Goal: Task Accomplishment & Management: Use online tool/utility

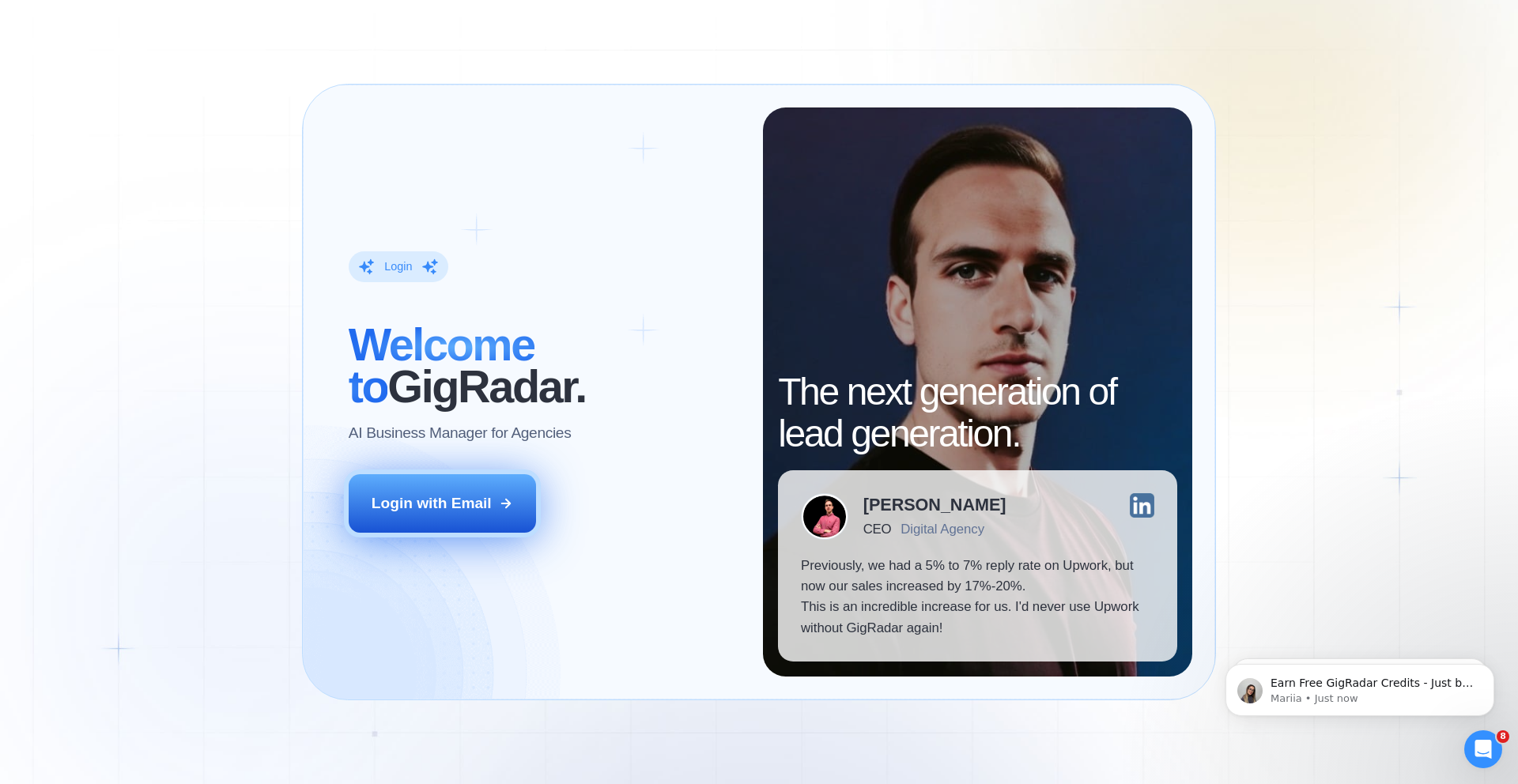
click at [486, 507] on div "Login with Email" at bounding box center [432, 504] width 120 height 21
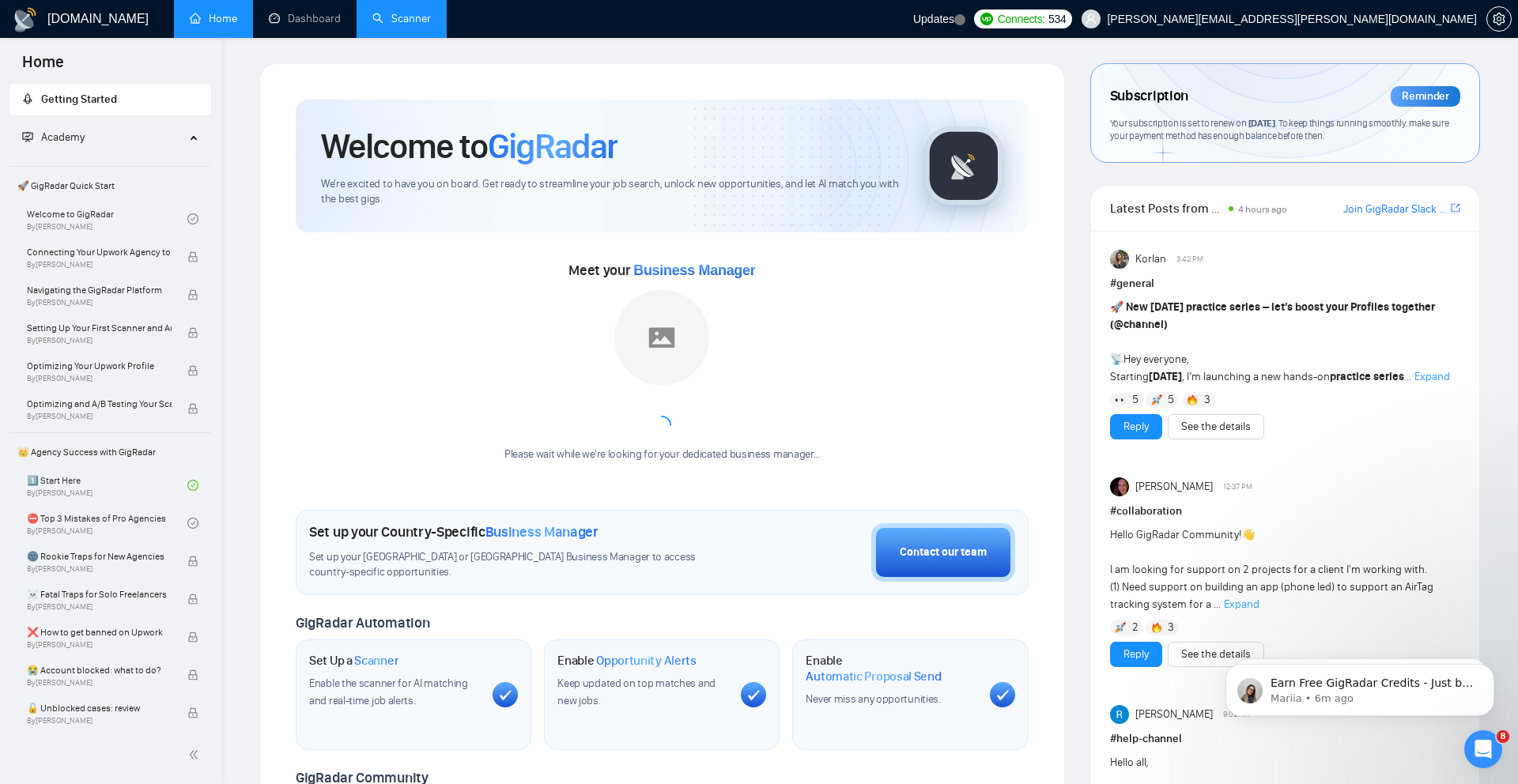
click at [425, 21] on link "Scanner" at bounding box center [402, 19] width 58 height 14
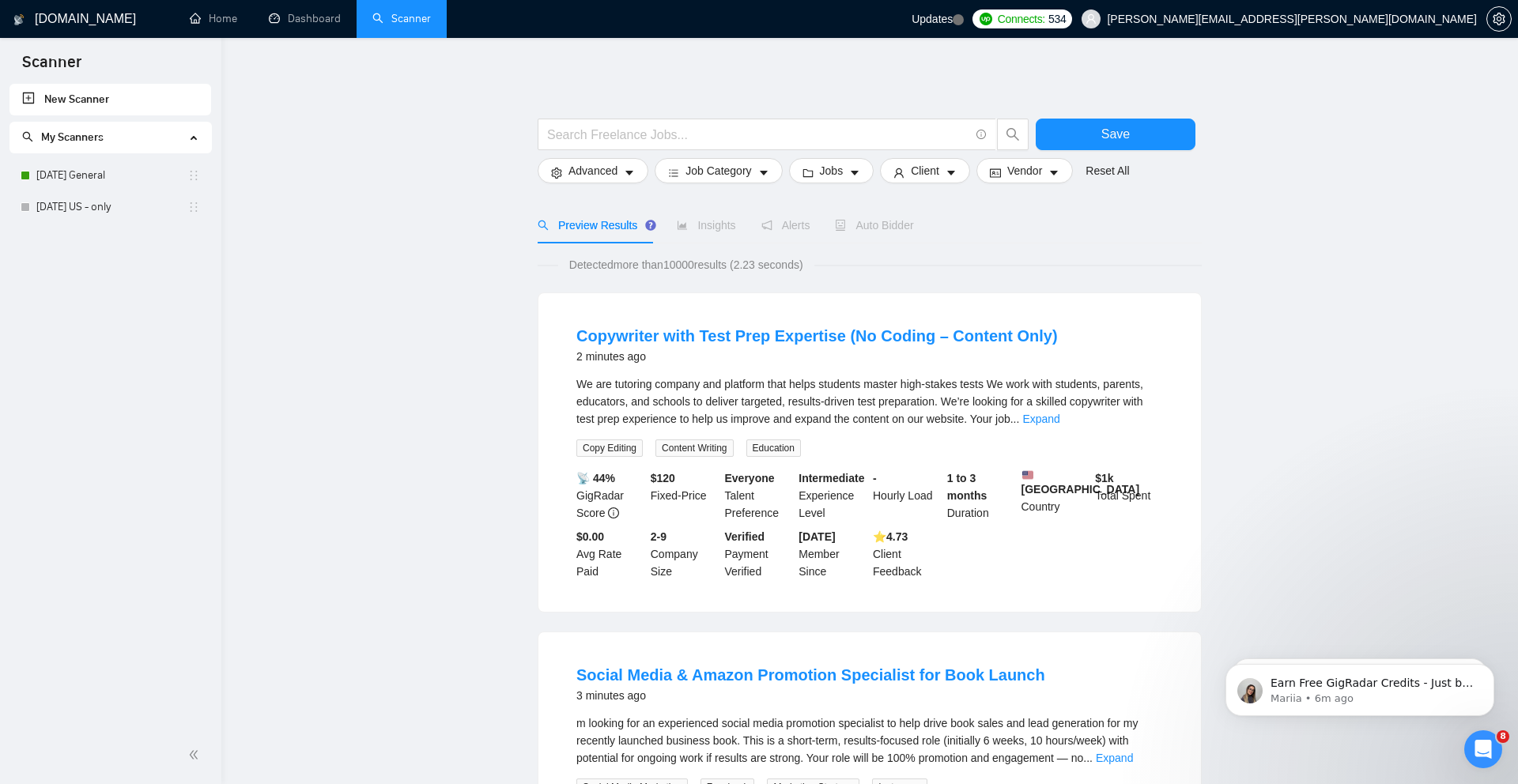
click at [888, 227] on span "Auto Bidder" at bounding box center [874, 225] width 78 height 13
drag, startPoint x: 130, startPoint y: 175, endPoint x: 190, endPoint y: 172, distance: 60.1
click at [130, 175] on link "Monday General" at bounding box center [112, 175] width 151 height 32
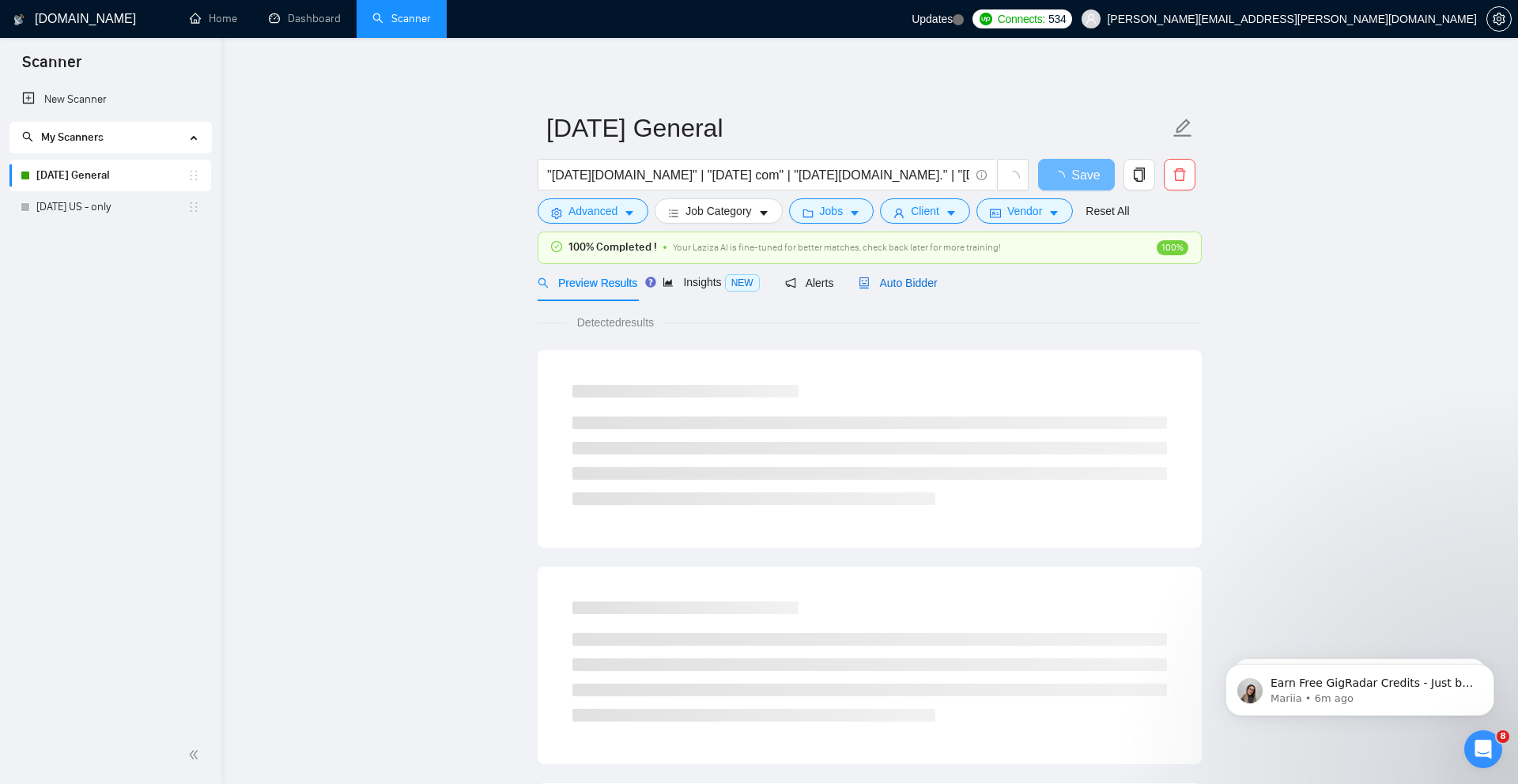
click at [923, 287] on span "Auto Bidder" at bounding box center [897, 282] width 78 height 13
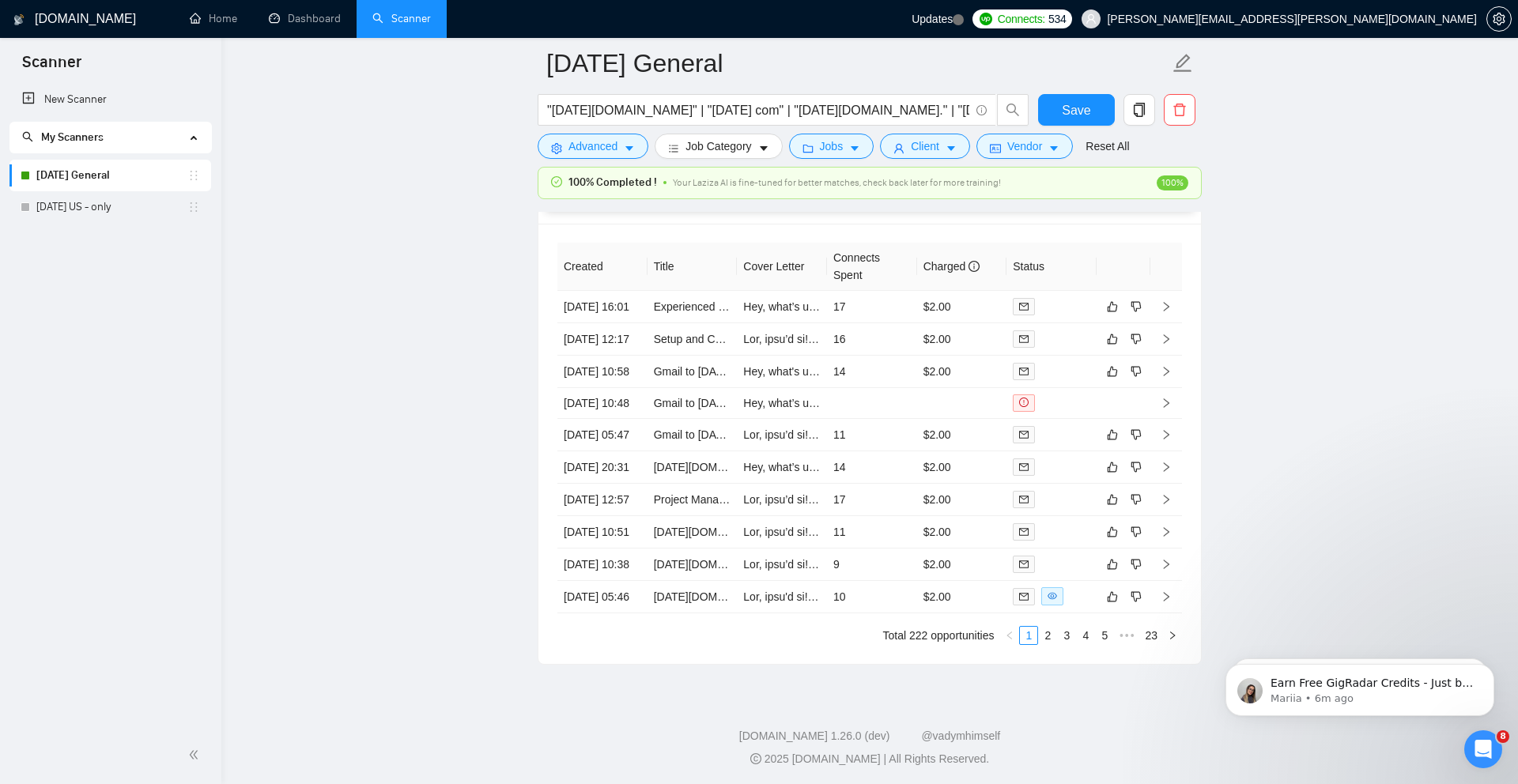
scroll to position [3968, 0]
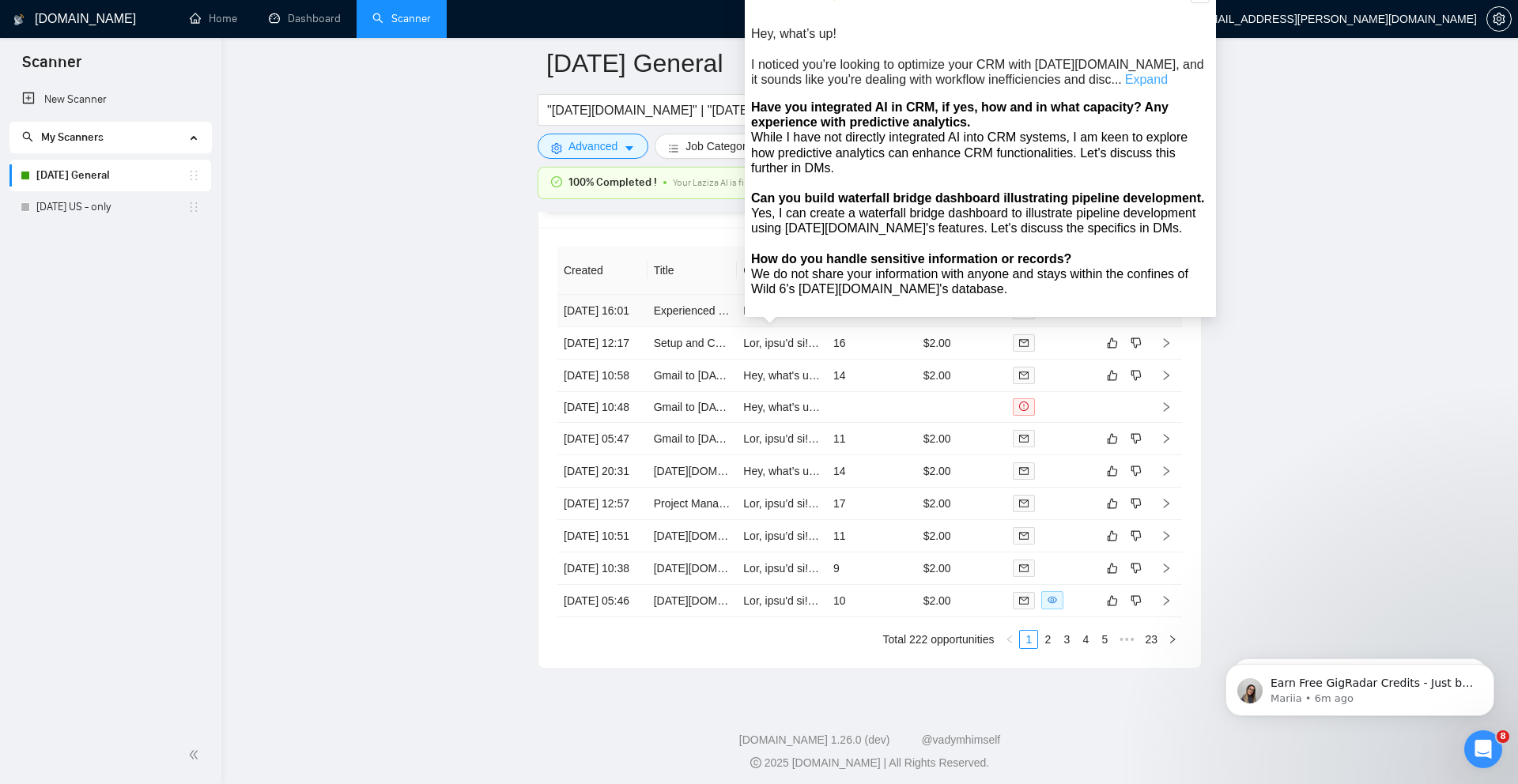
click at [1125, 81] on link "Expand" at bounding box center [1146, 80] width 43 height 14
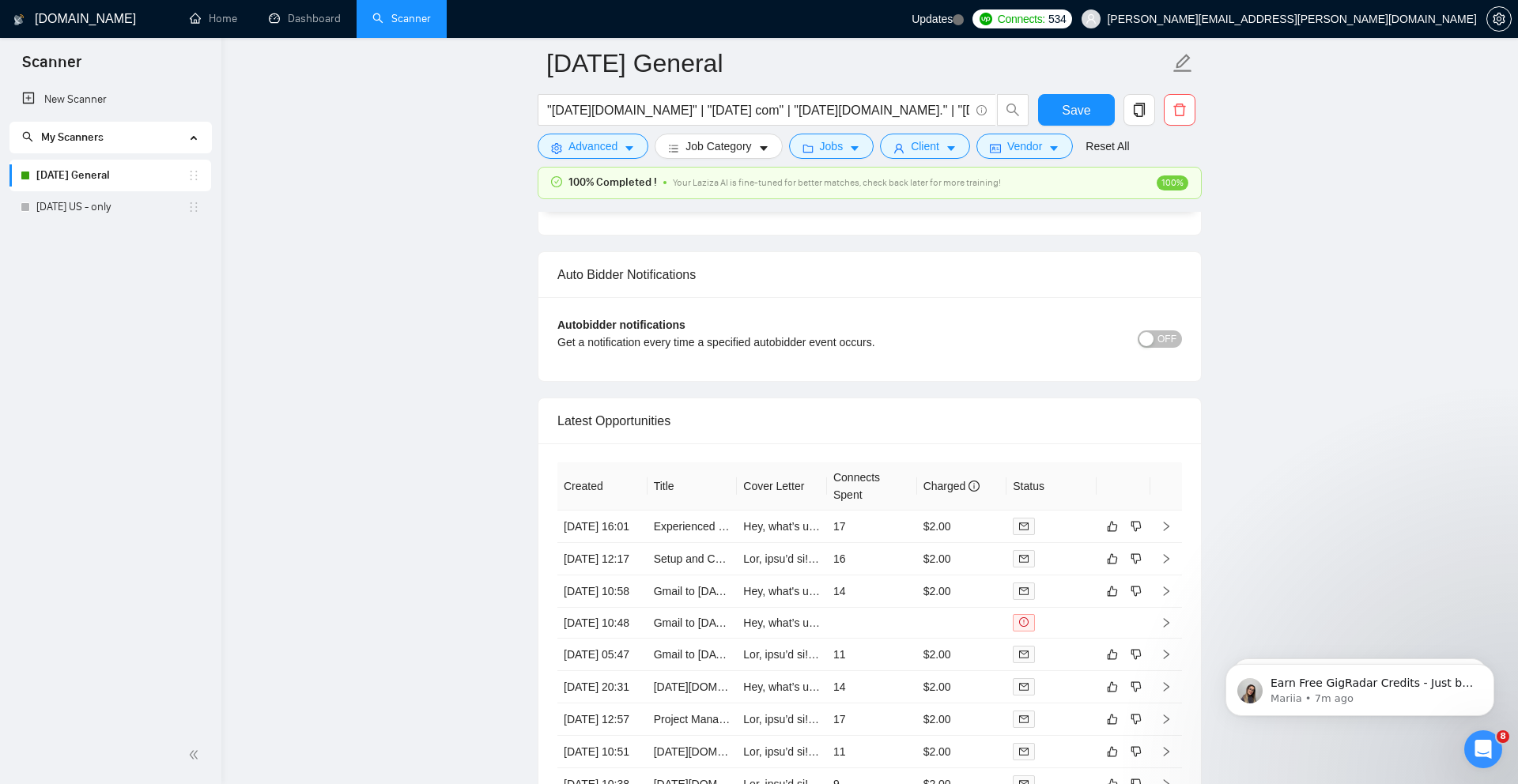
scroll to position [3788, 0]
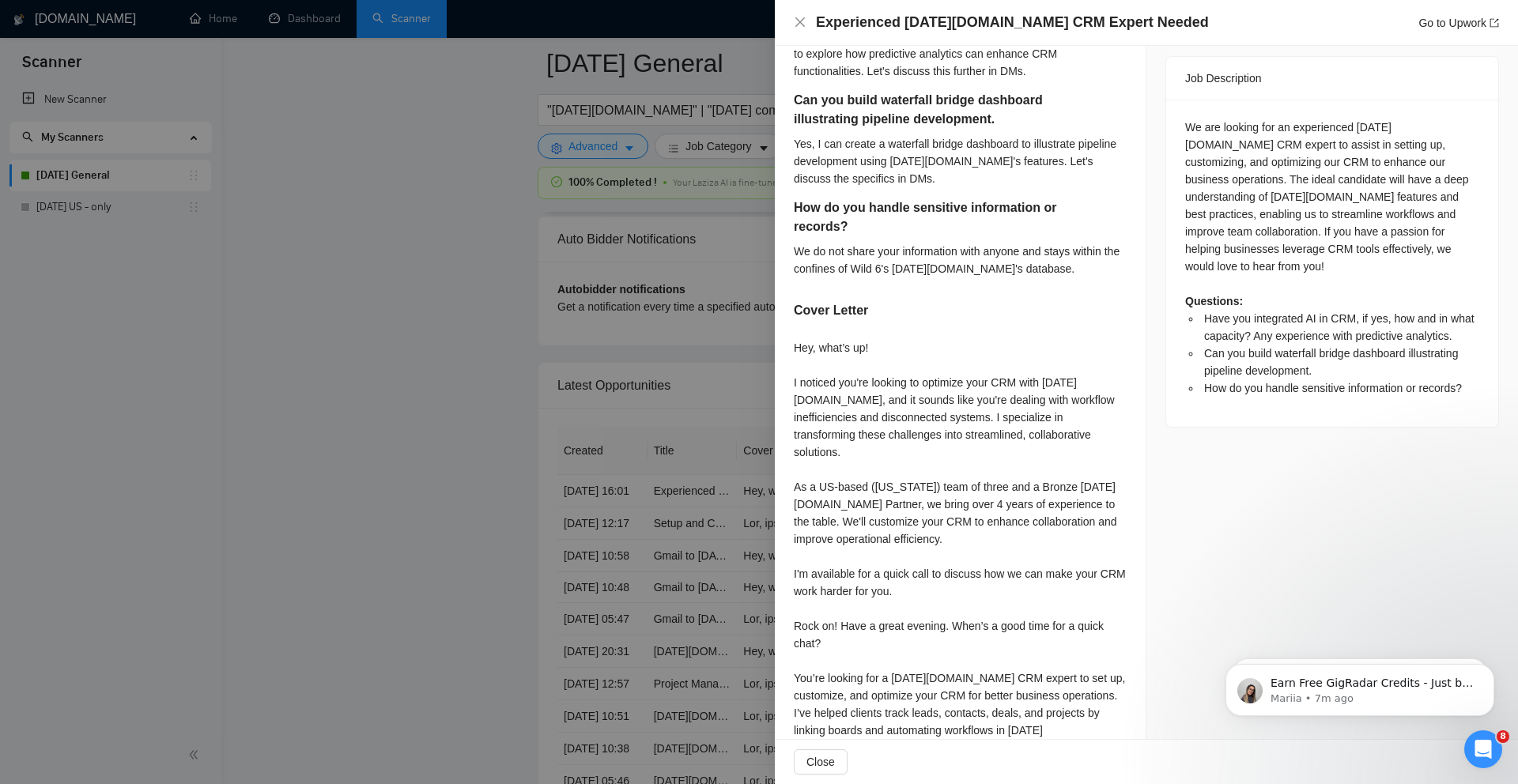
scroll to position [697, 0]
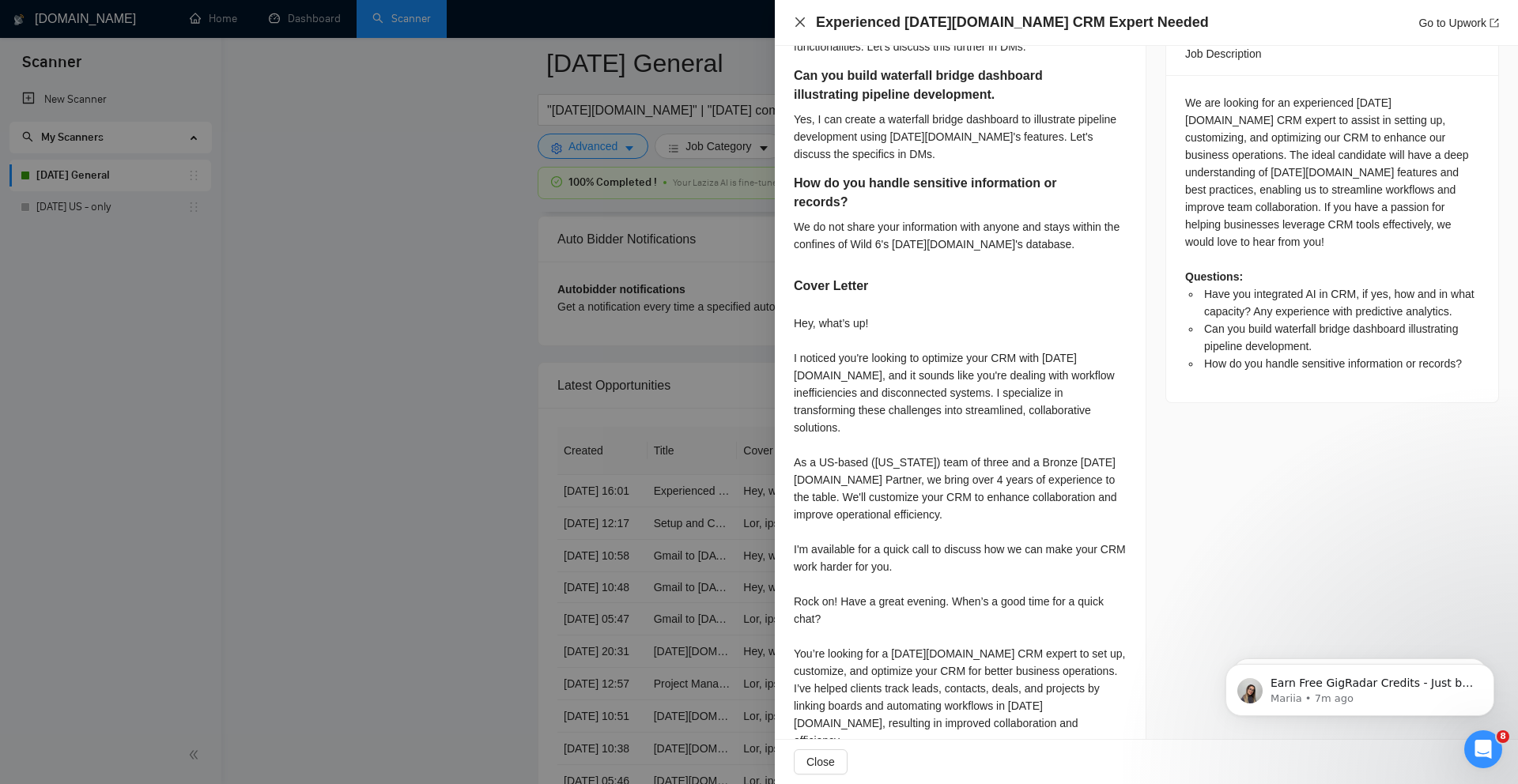
drag, startPoint x: 805, startPoint y: 25, endPoint x: 783, endPoint y: 173, distance: 149.6
click at [805, 25] on icon "close" at bounding box center [800, 21] width 13 height 13
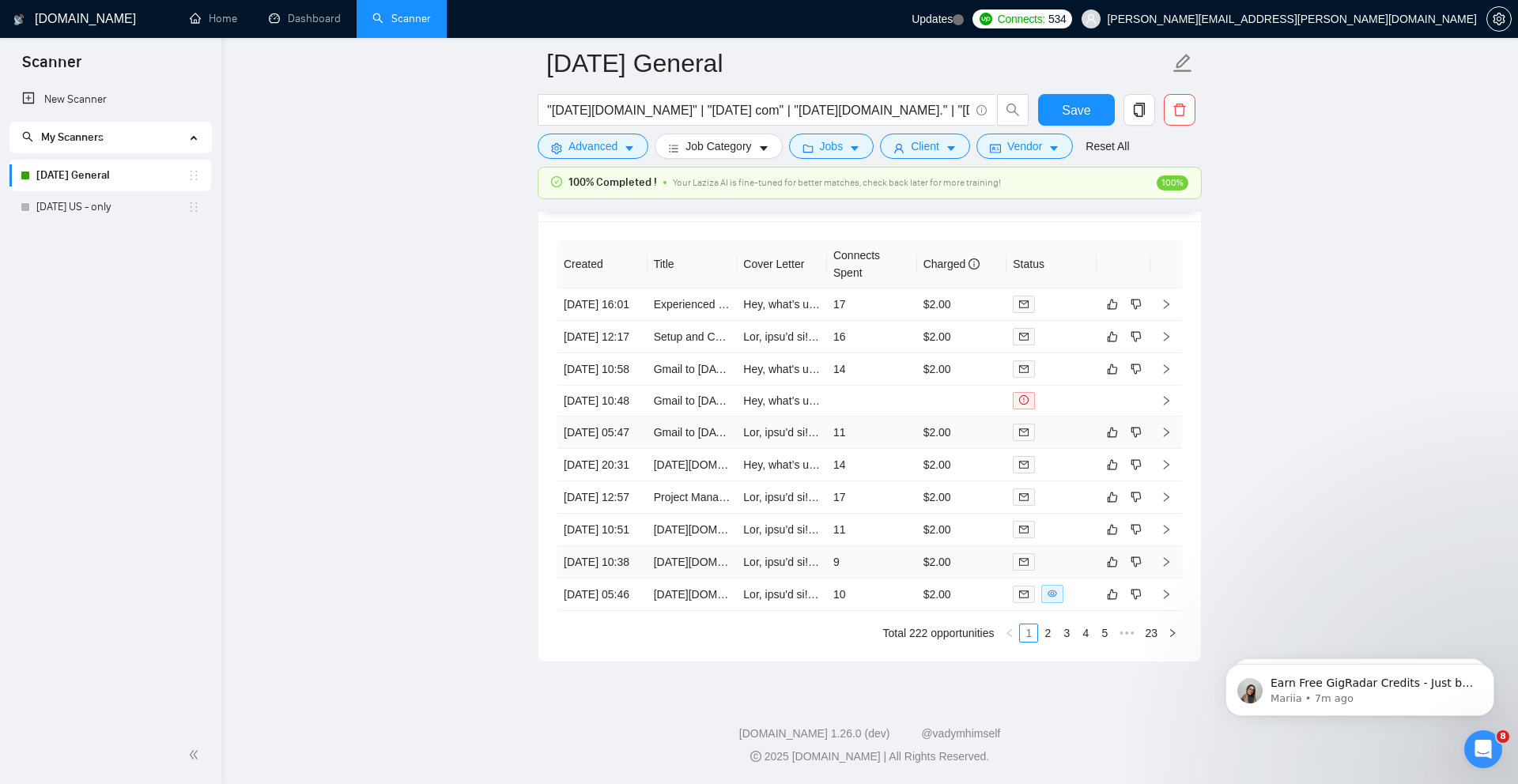
scroll to position [4095, 0]
